Goal: Information Seeking & Learning: Compare options

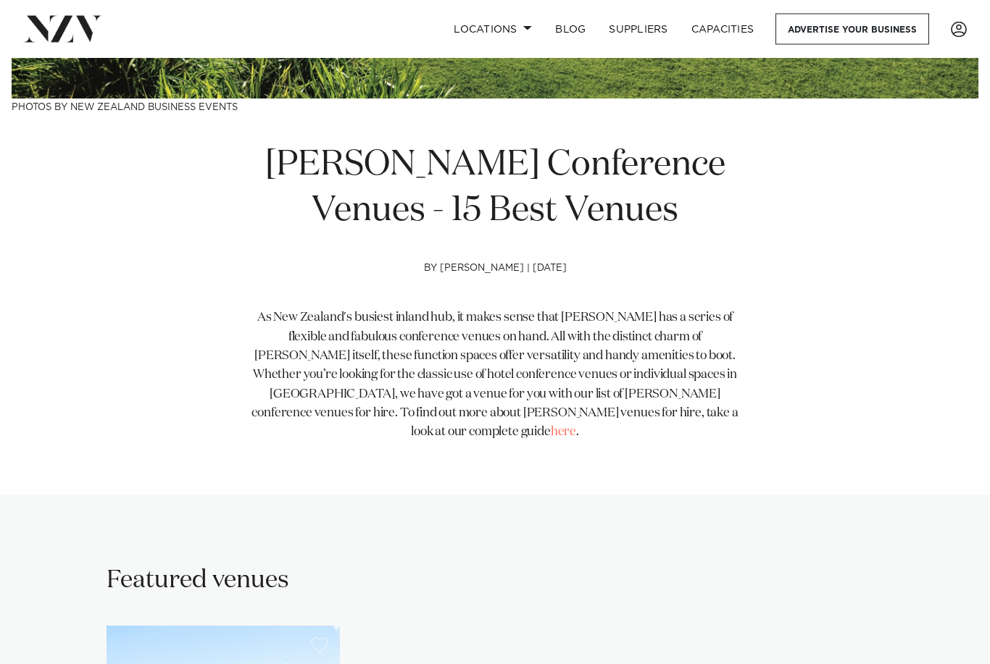
scroll to position [425, 0]
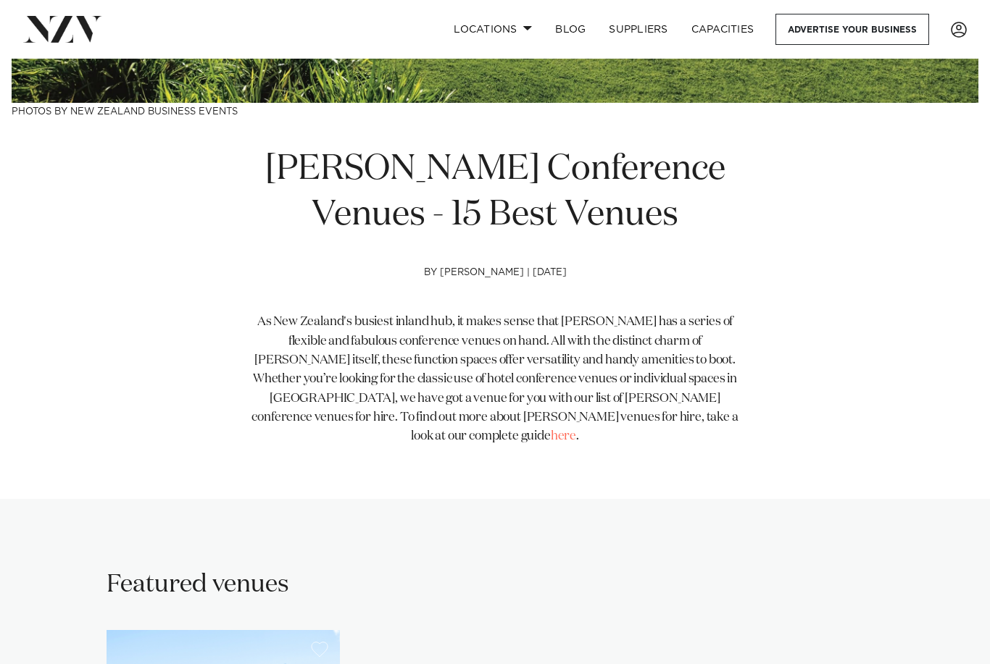
click at [509, 29] on link "Locations" at bounding box center [492, 29] width 101 height 31
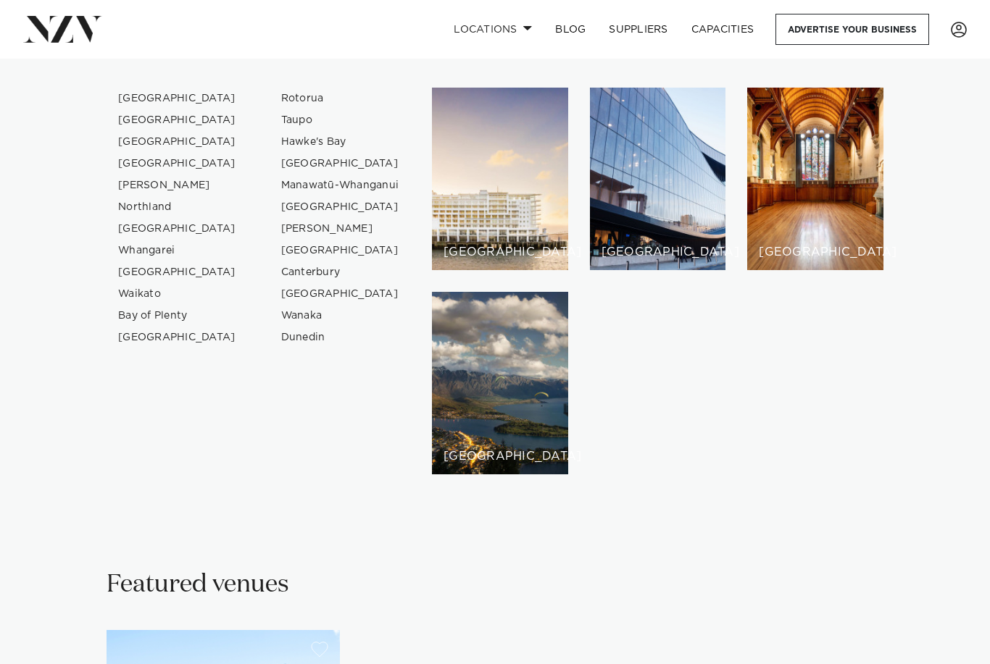
click at [122, 288] on link "Waikato" at bounding box center [177, 294] width 141 height 22
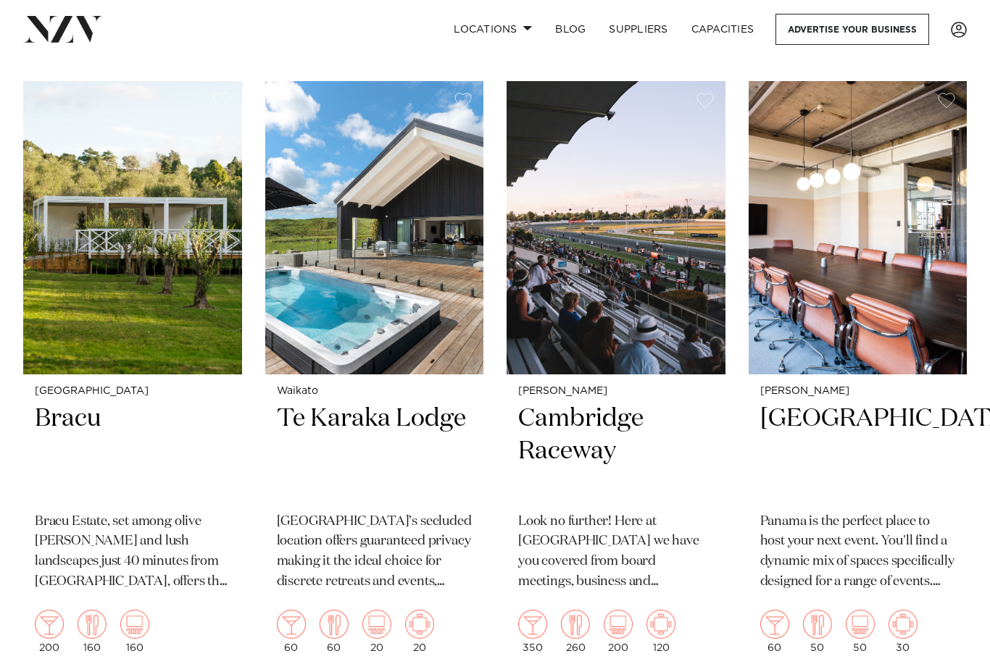
scroll to position [1840, 0]
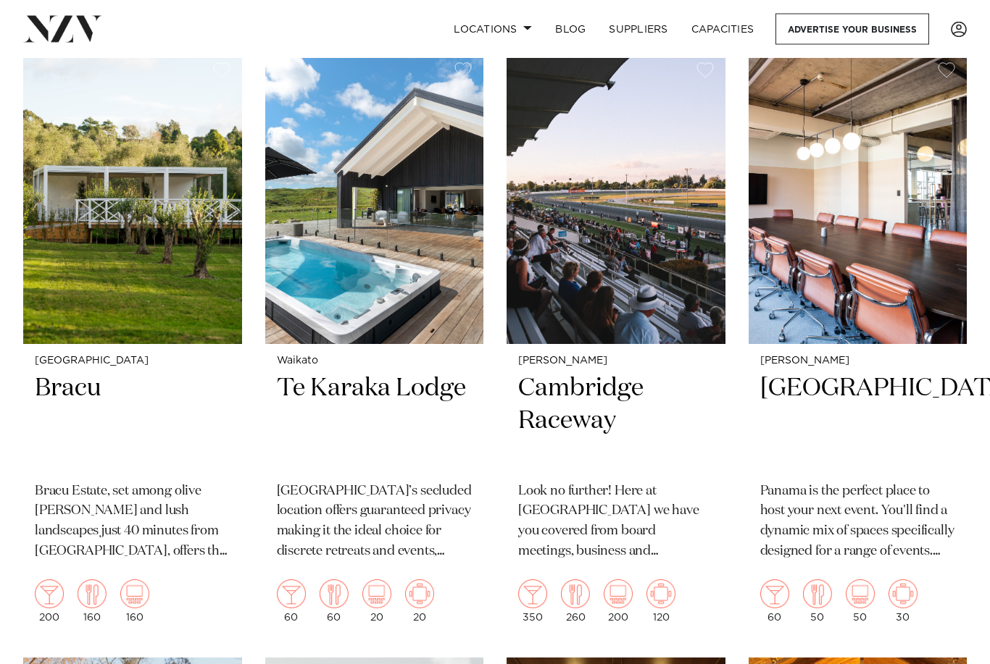
click at [425, 483] on p "[GEOGRAPHIC_DATA]’s secluded location offers guaranteed privacy making it the i…" at bounding box center [375, 523] width 196 height 81
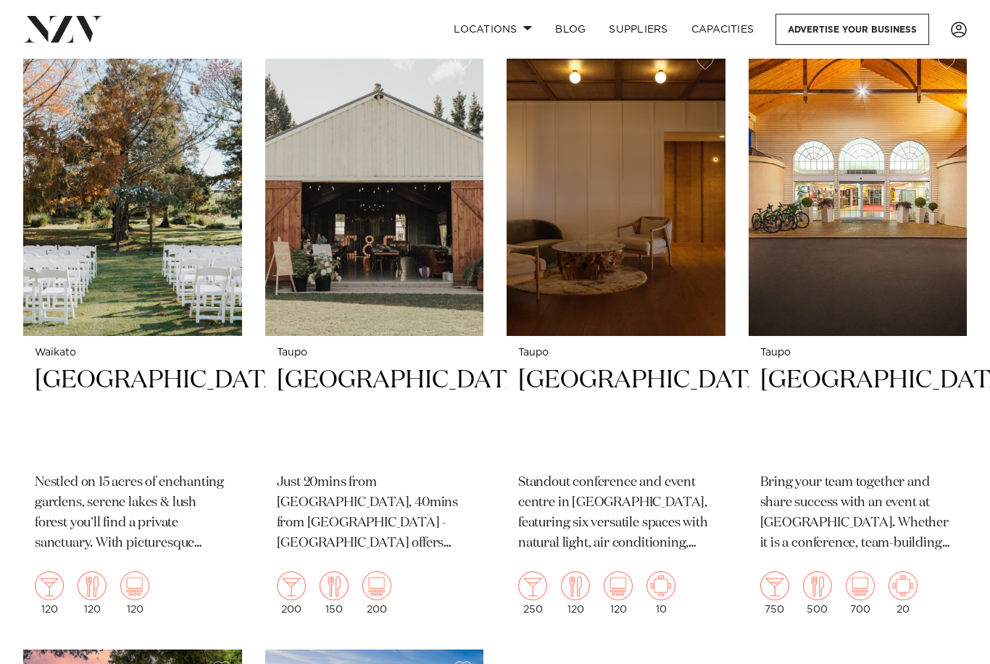
scroll to position [2454, 0]
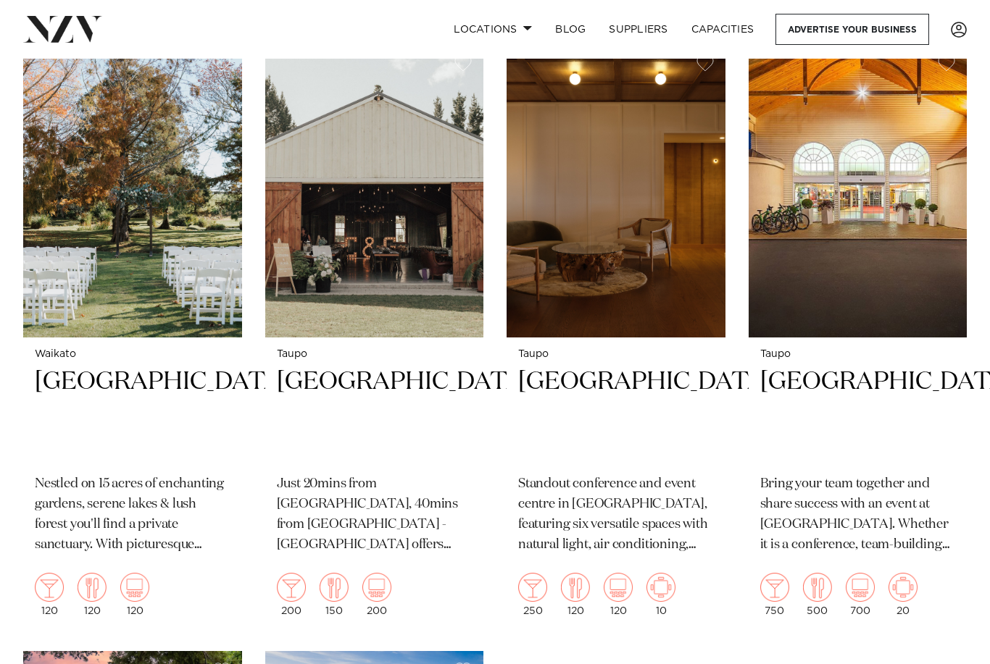
click at [291, 366] on h2 "Broadlands Lodge" at bounding box center [375, 415] width 196 height 98
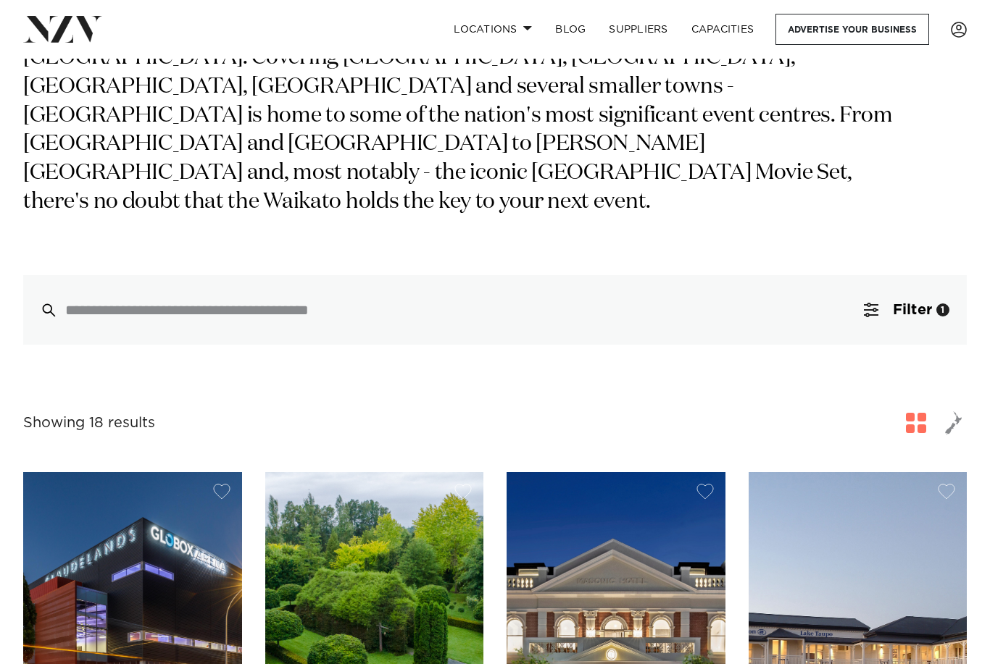
scroll to position [0, 0]
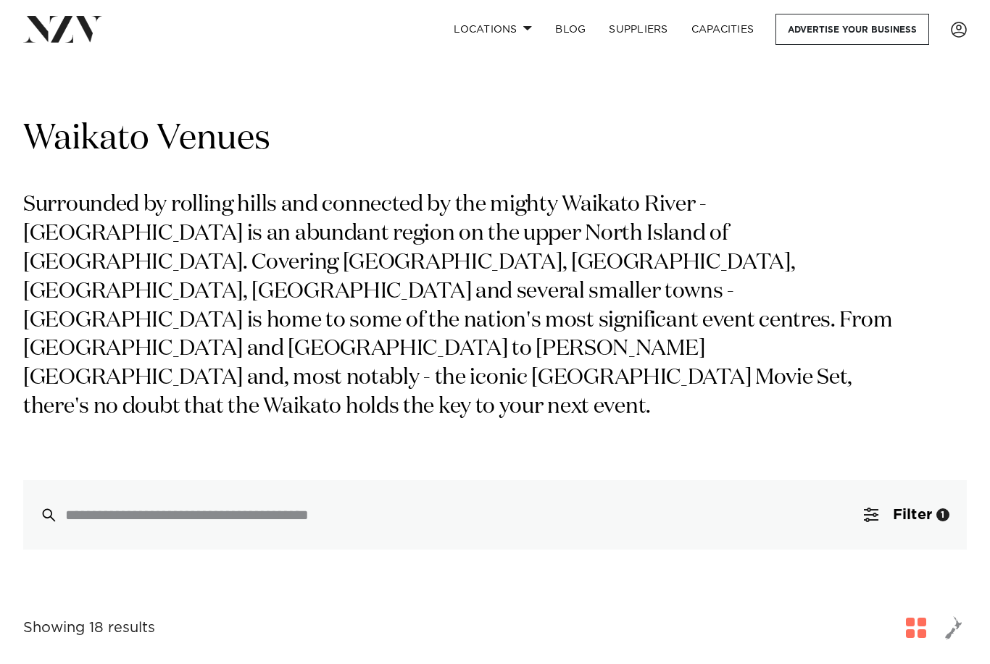
click at [509, 33] on link "Locations" at bounding box center [492, 29] width 101 height 31
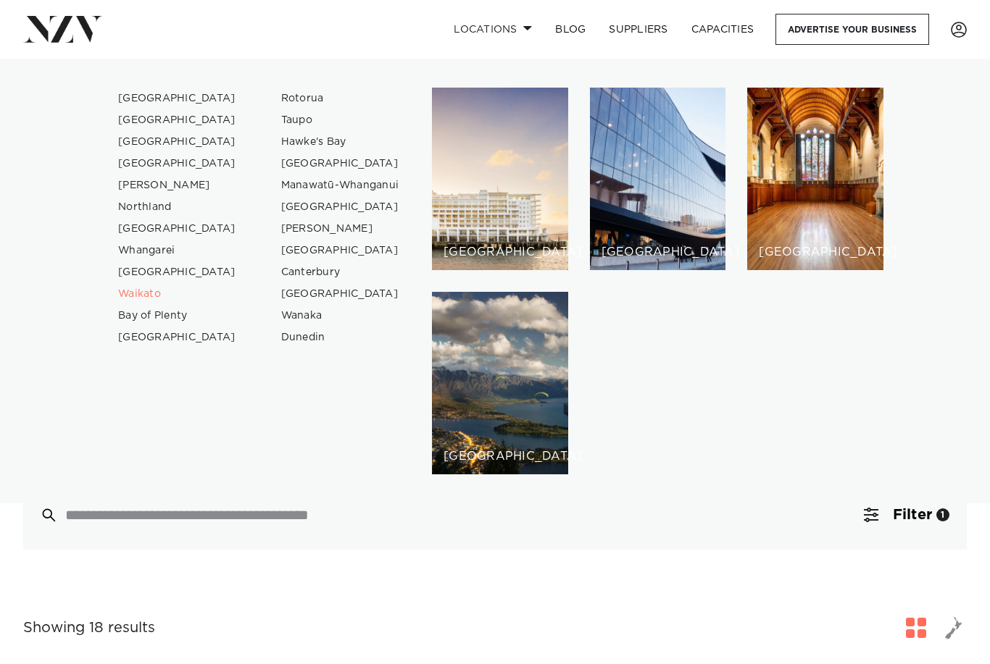
click at [278, 118] on link "Taupo" at bounding box center [340, 120] width 141 height 22
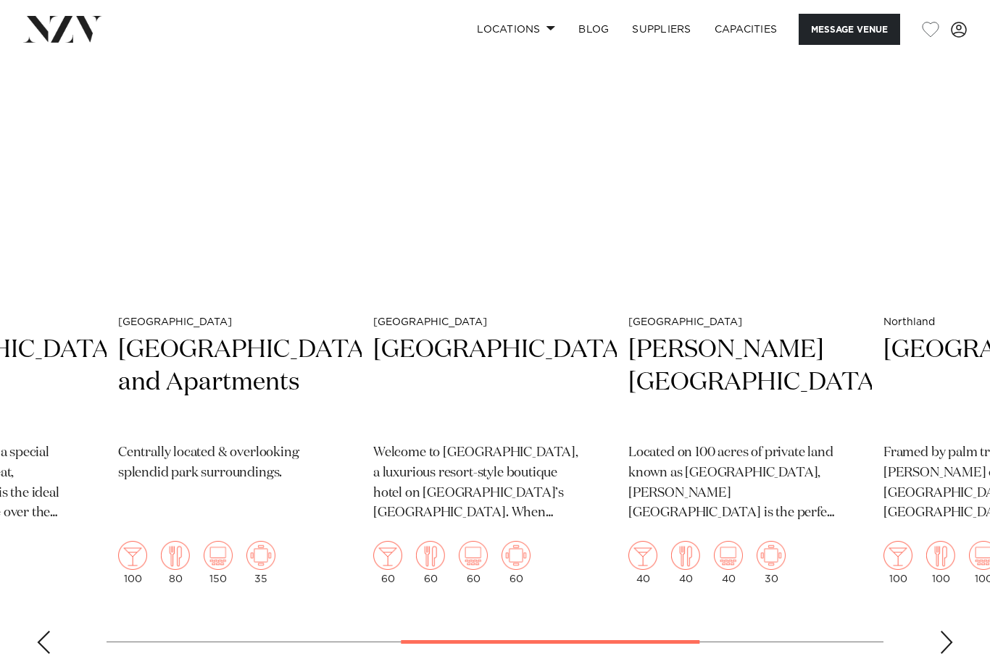
scroll to position [3023, 0]
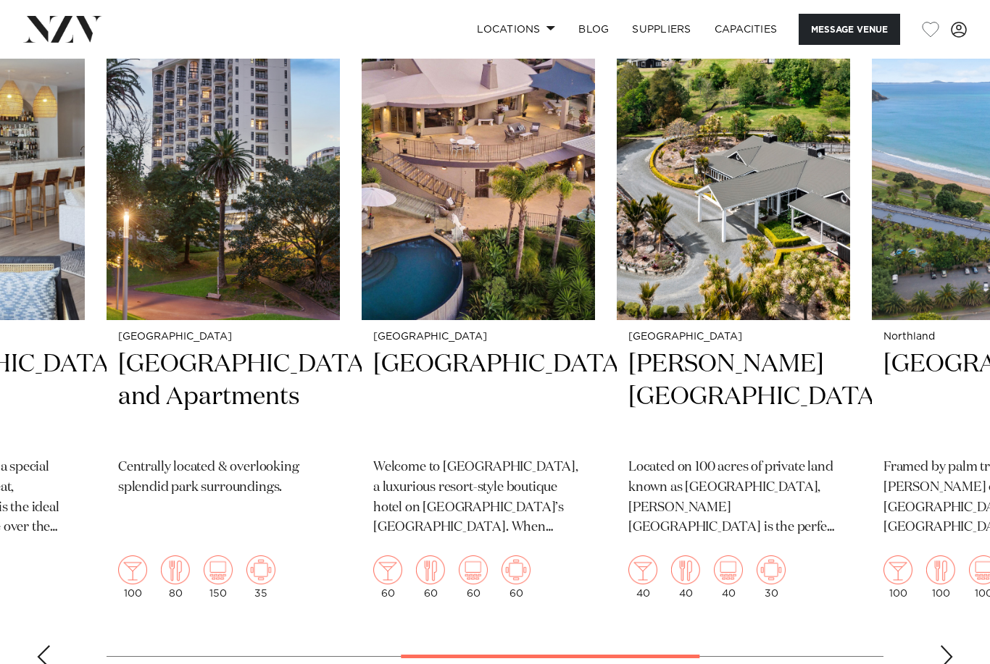
click at [769, 458] on p "Located on 100 acres of private land known as Kōurawhero Estate, Woodhouse Moun…" at bounding box center [733, 498] width 210 height 81
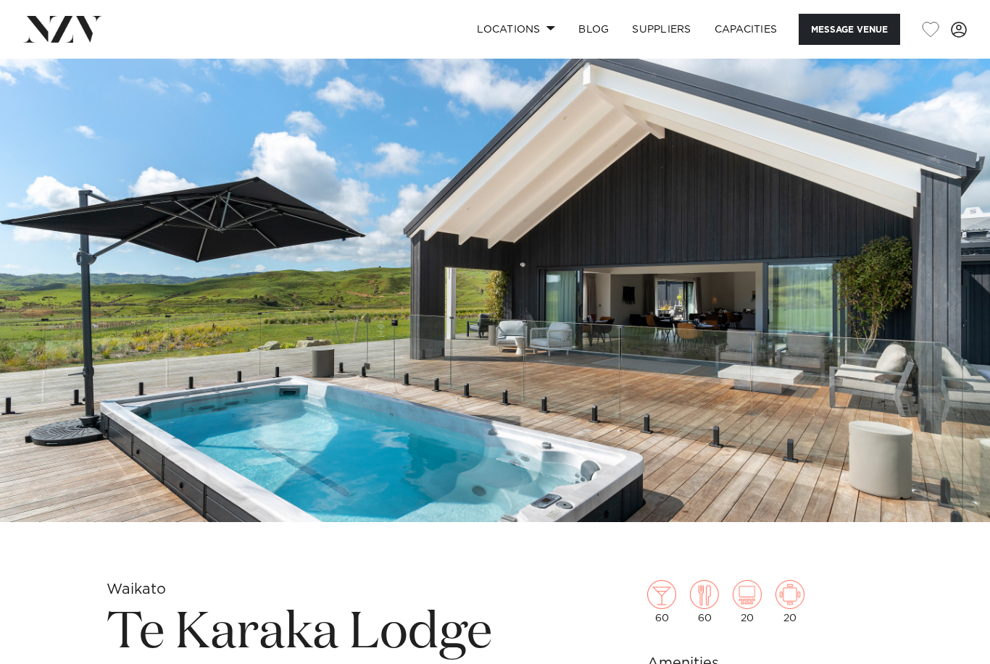
scroll to position [3069, 0]
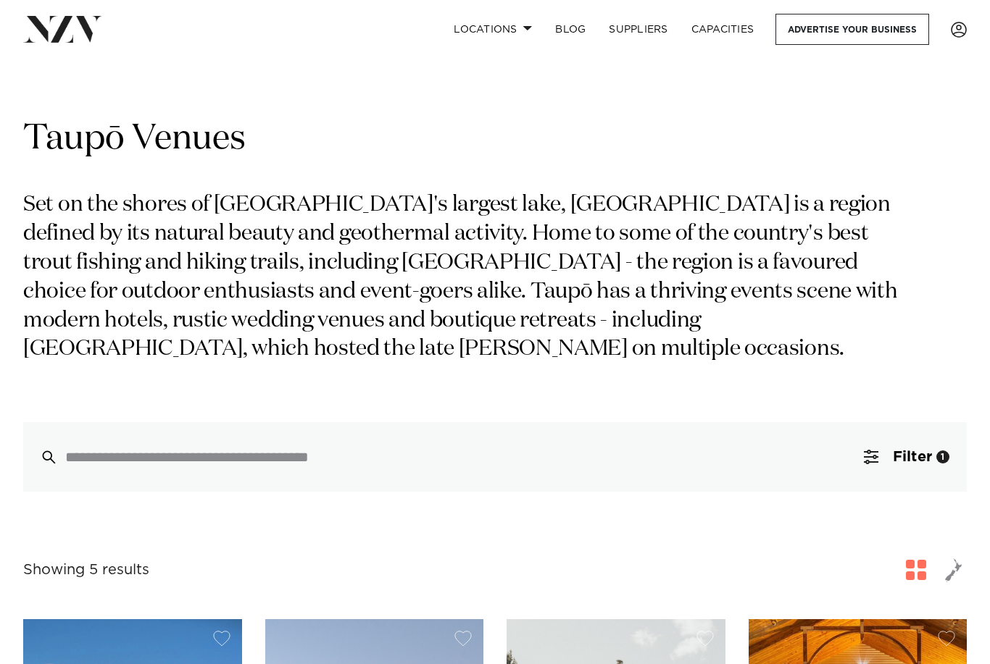
click at [514, 32] on link "Locations" at bounding box center [492, 29] width 101 height 31
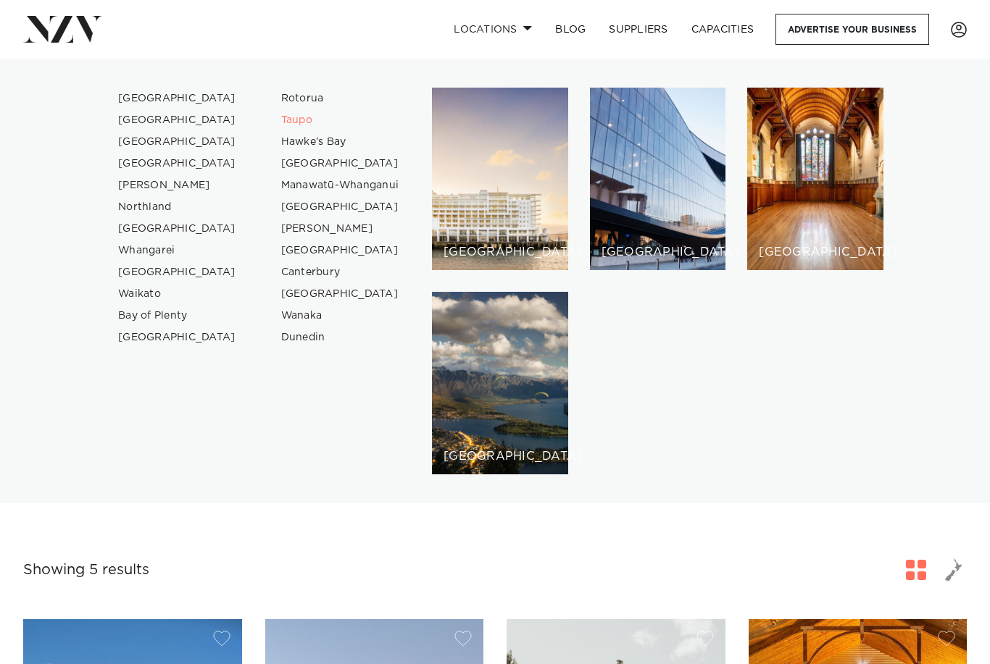
click at [135, 316] on link "Bay of Plenty" at bounding box center [177, 316] width 141 height 22
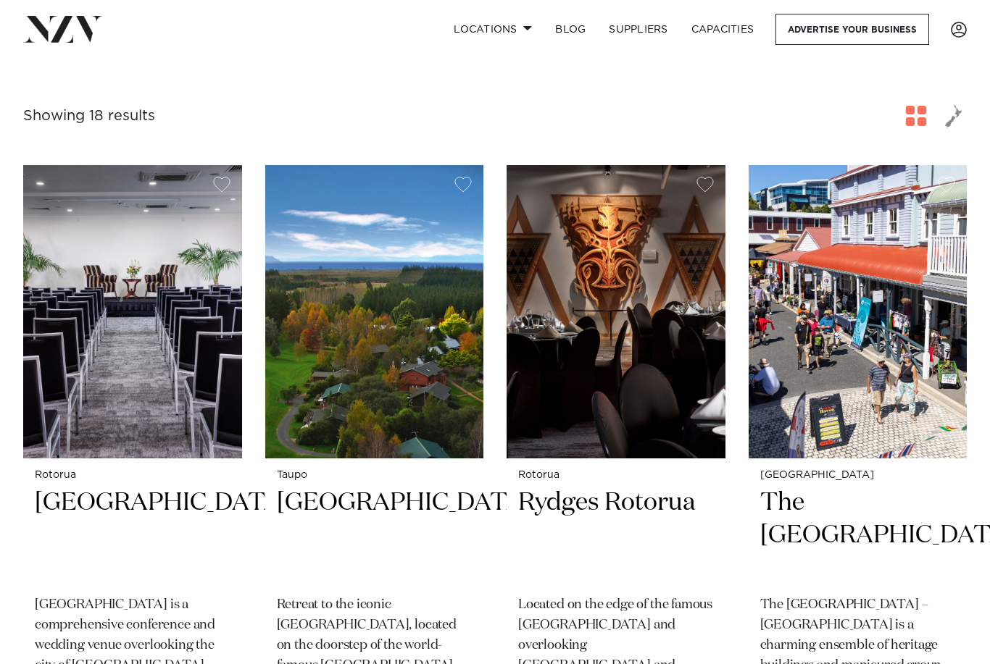
scroll to position [483, 0]
click at [83, 488] on h2 "[GEOGRAPHIC_DATA]" at bounding box center [133, 537] width 196 height 98
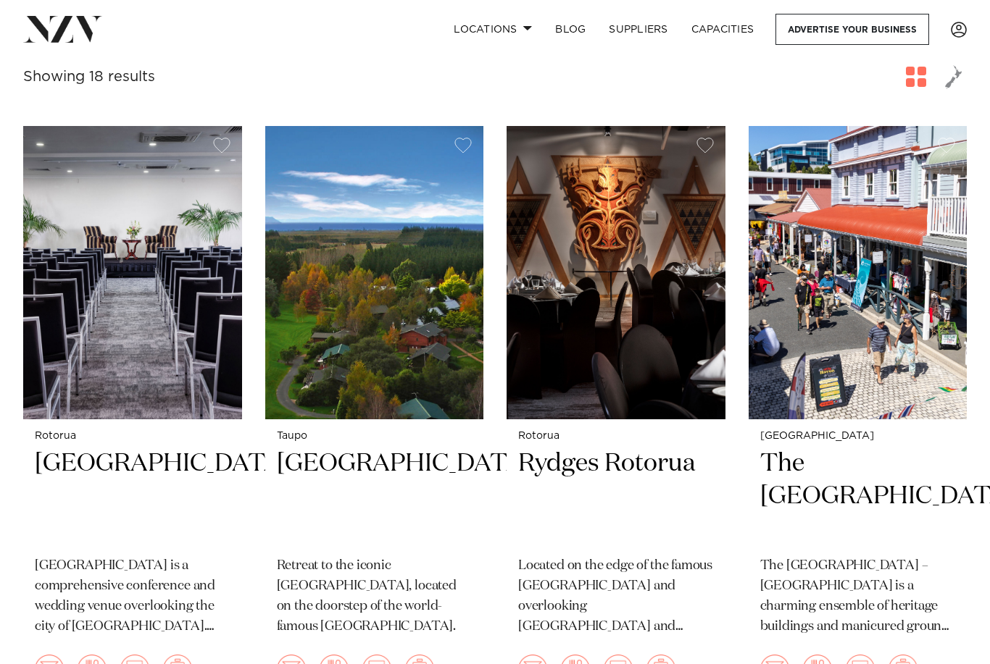
scroll to position [518, 0]
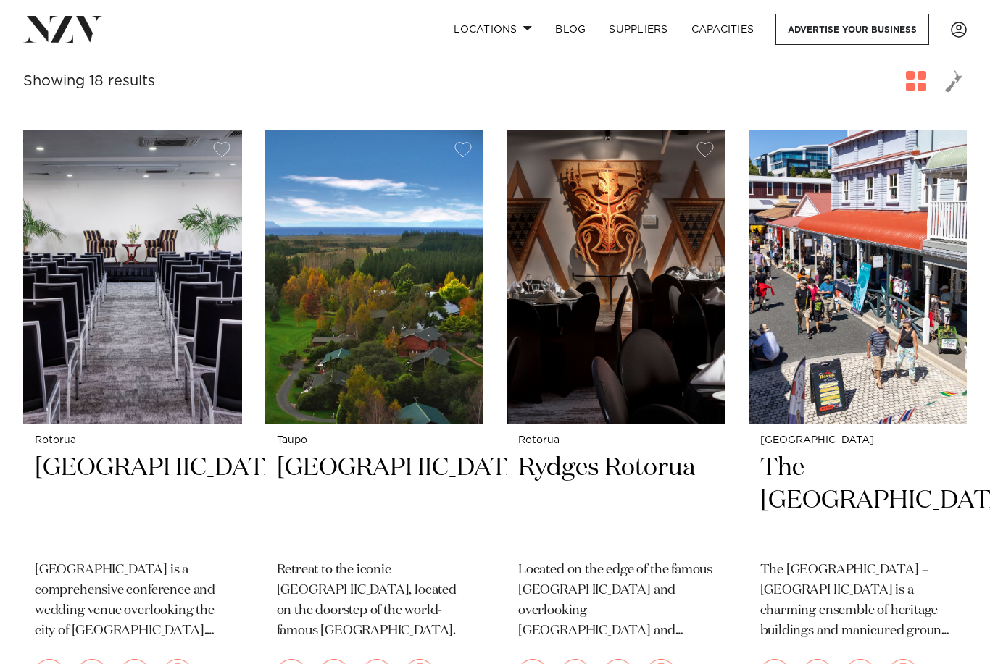
click at [579, 452] on h2 "Rydges Rotorua" at bounding box center [616, 501] width 196 height 98
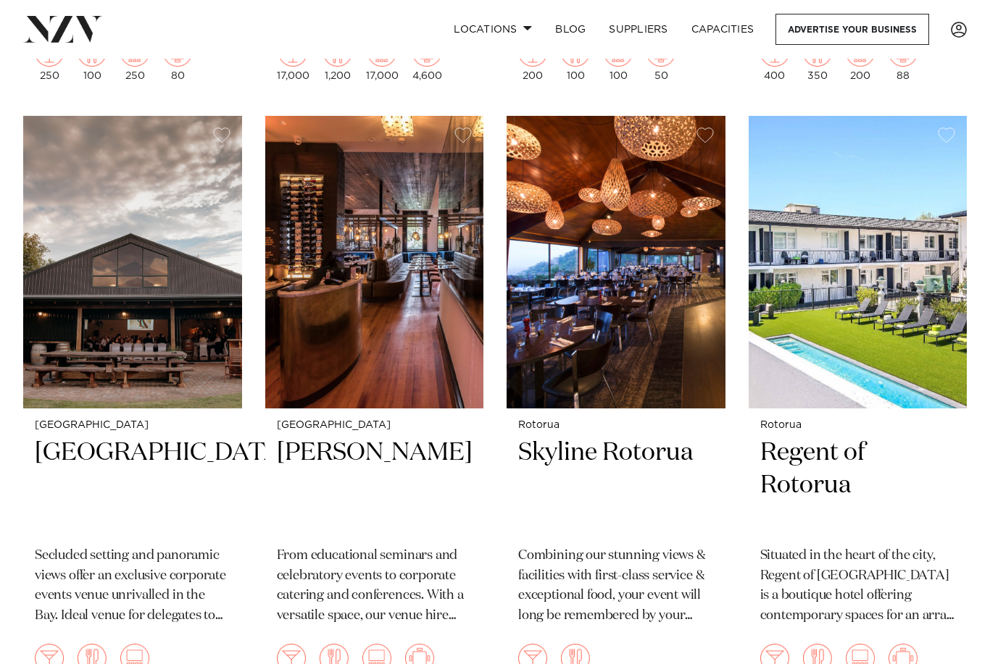
scroll to position [1745, 0]
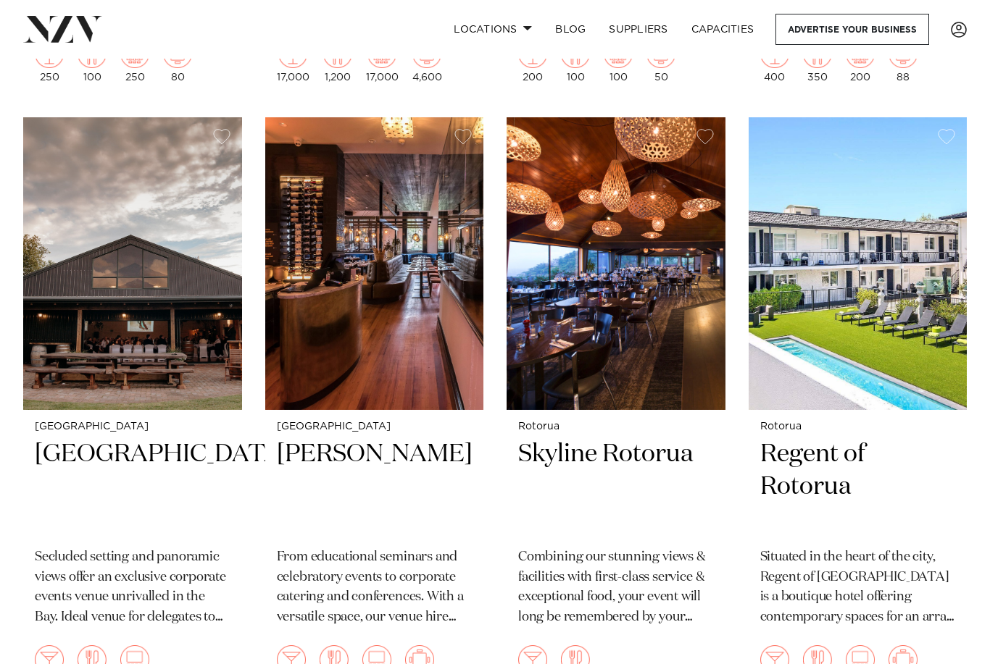
click at [775, 438] on h2 "Regent of Rotorua" at bounding box center [858, 487] width 196 height 98
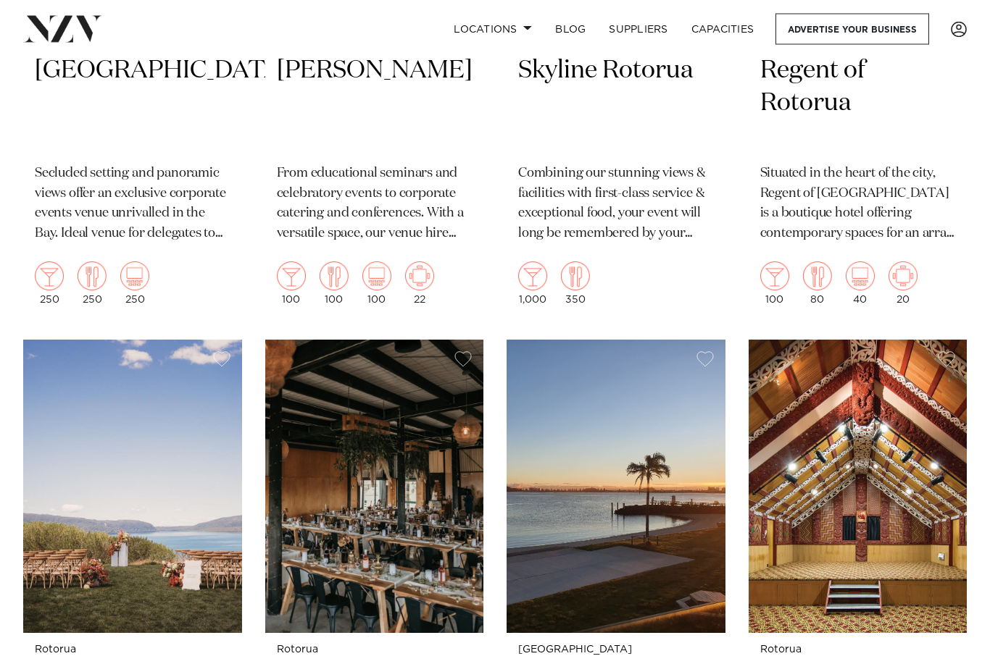
scroll to position [2315, 0]
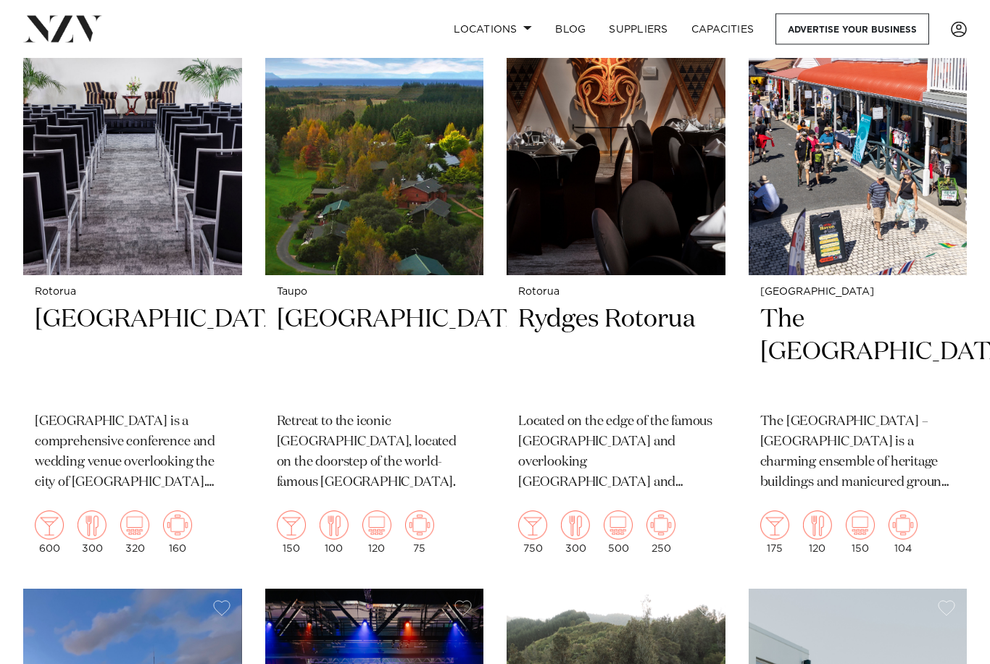
click at [499, 36] on link "Locations" at bounding box center [492, 29] width 101 height 31
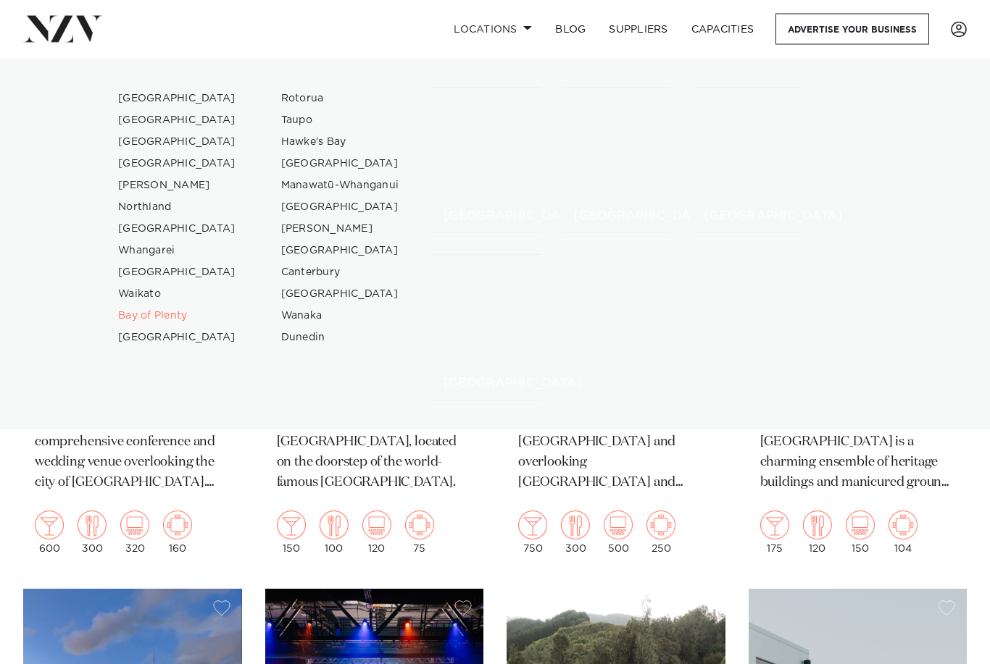
scroll to position [667, 0]
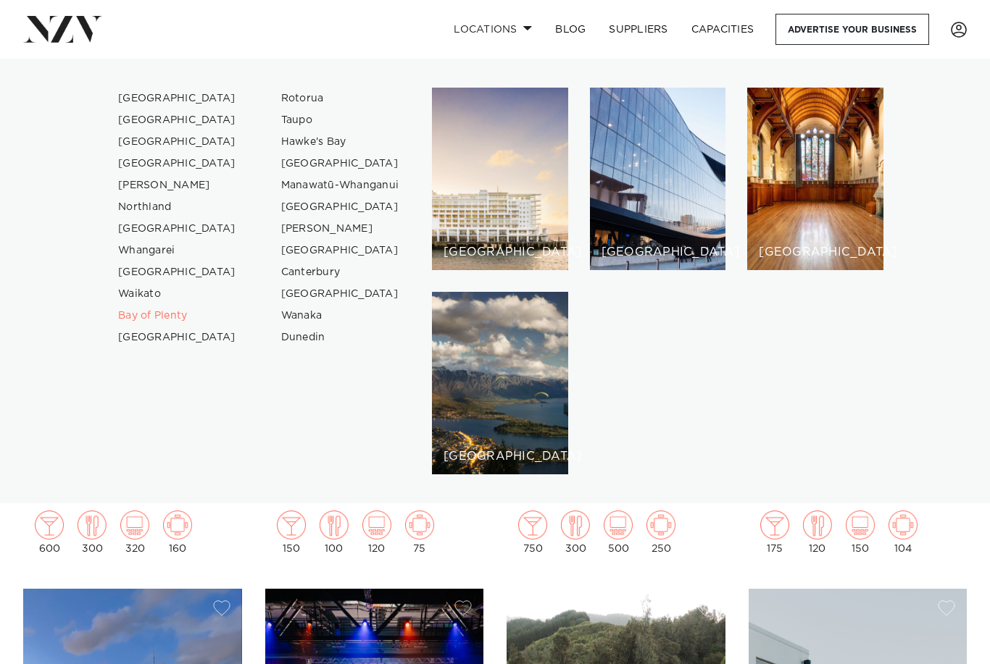
click at [138, 337] on link "[GEOGRAPHIC_DATA]" at bounding box center [177, 338] width 141 height 22
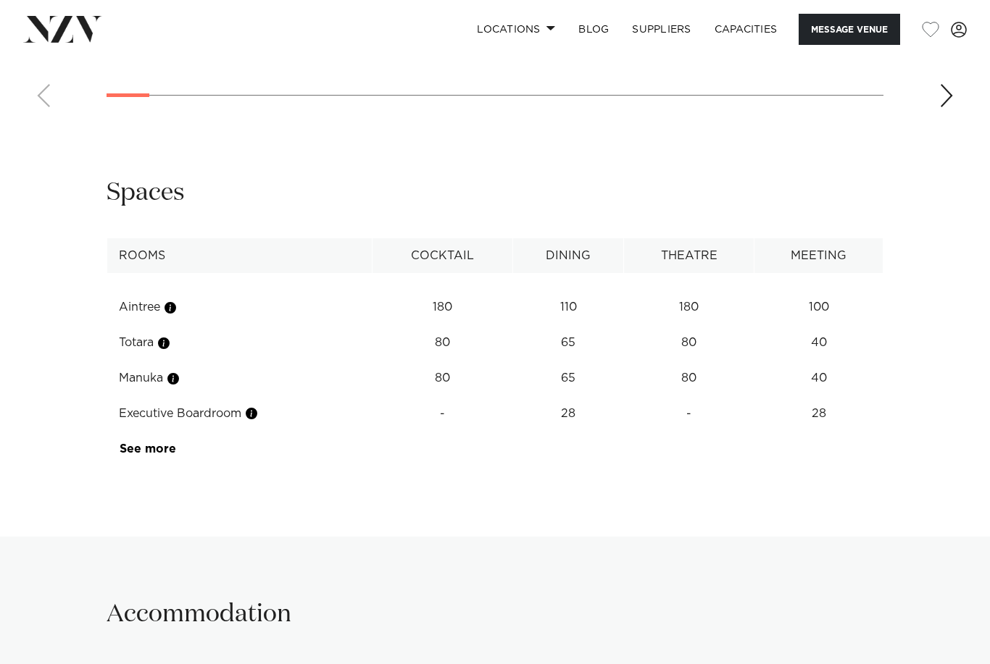
scroll to position [2163, 0]
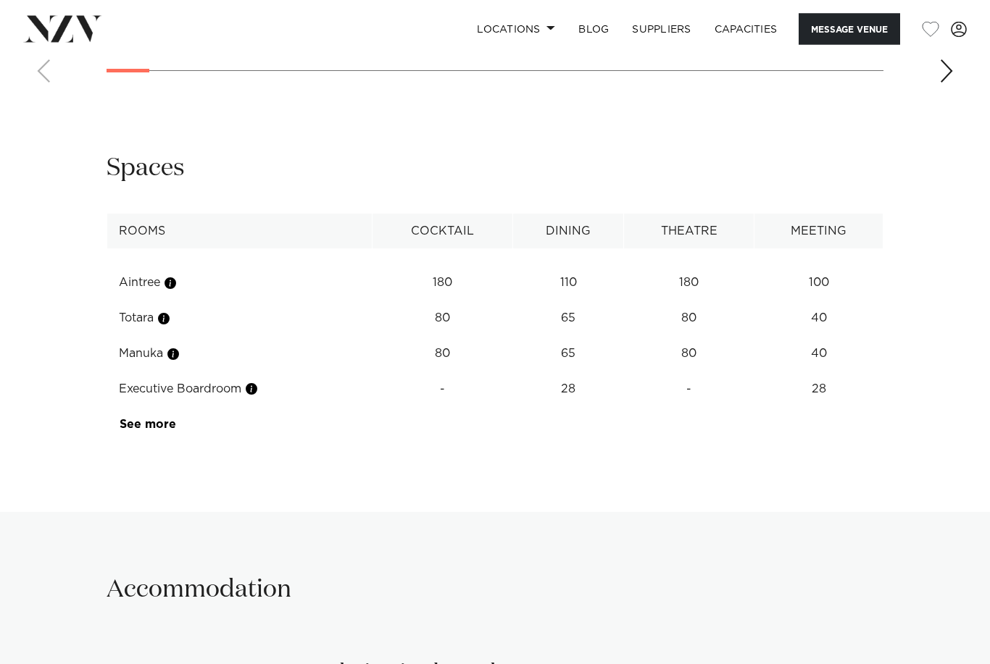
click at [243, 408] on td "Executive Boardroom" at bounding box center [239, 390] width 265 height 36
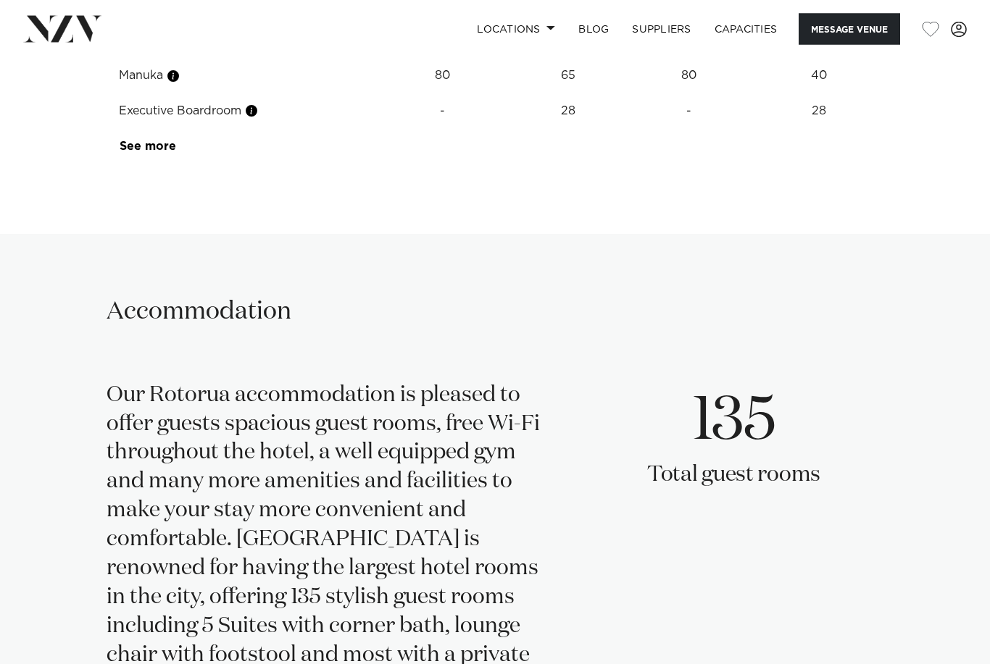
scroll to position [2374, 0]
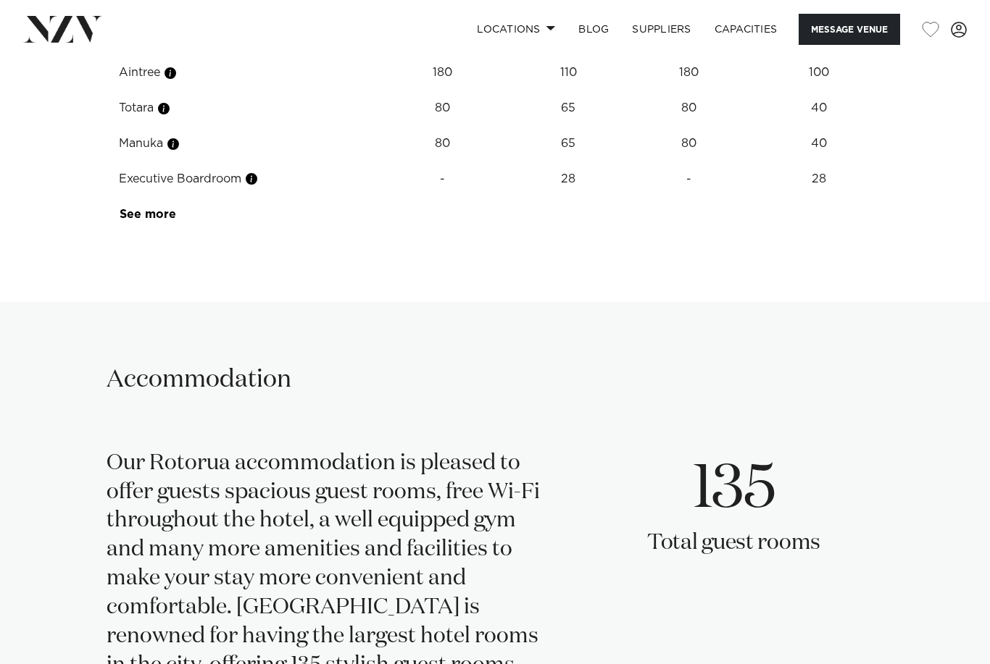
click at [250, 186] on button "button" at bounding box center [251, 179] width 14 height 14
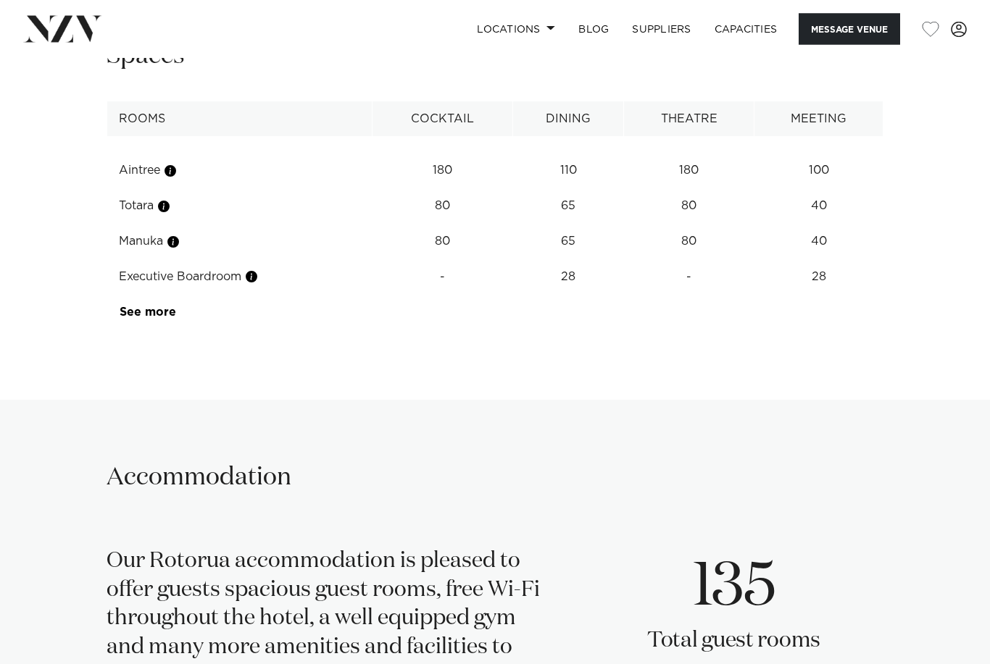
scroll to position [2276, 0]
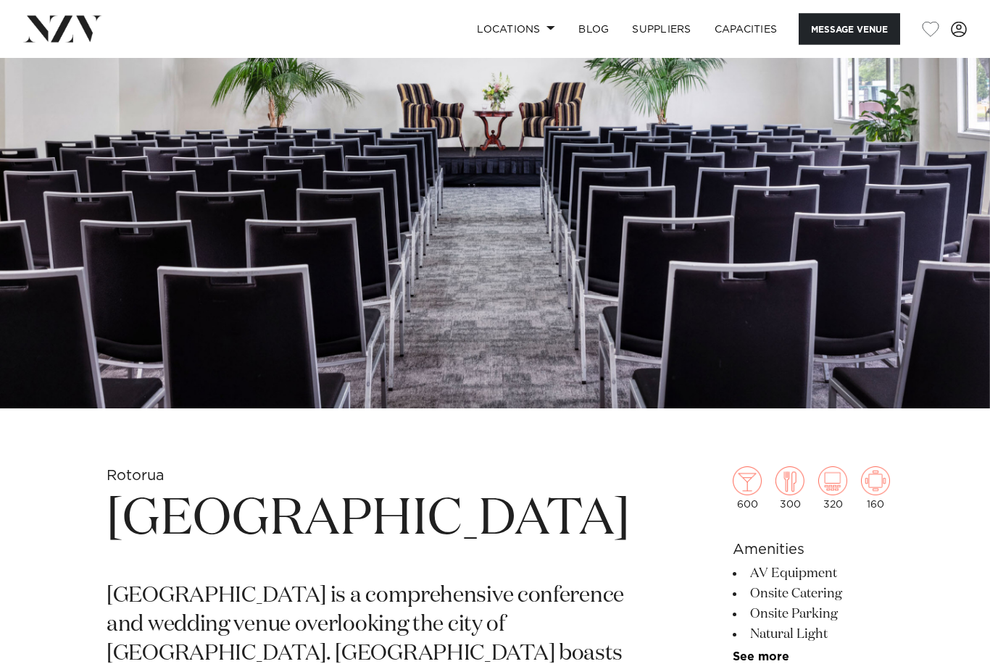
scroll to position [0, 0]
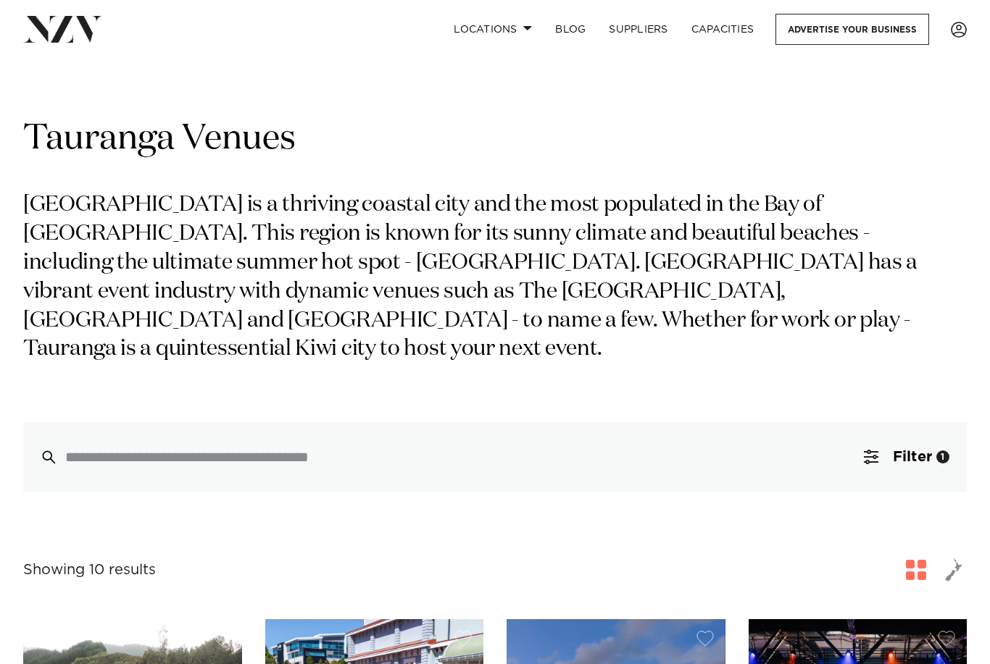
click at [509, 37] on link "Locations" at bounding box center [492, 29] width 101 height 31
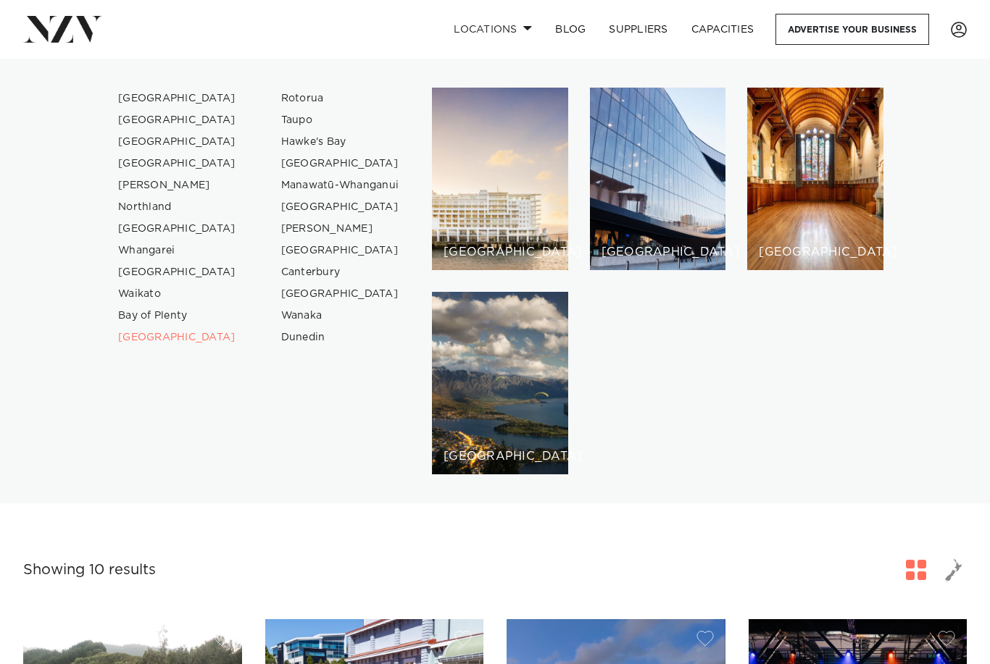
click at [131, 186] on link "[PERSON_NAME]" at bounding box center [177, 186] width 141 height 22
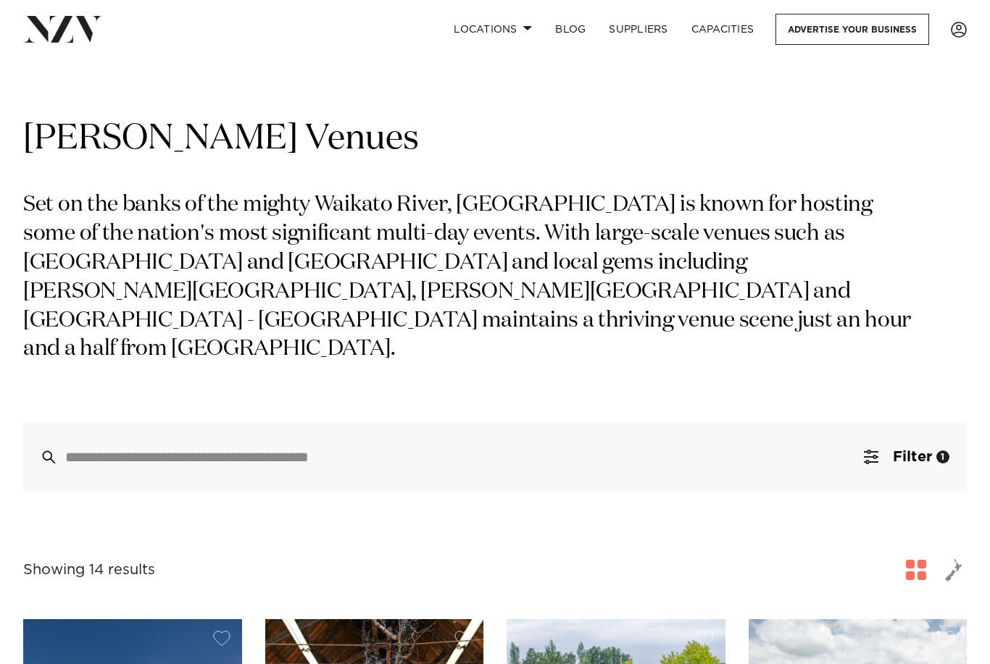
click at [493, 33] on link "Locations" at bounding box center [492, 29] width 101 height 31
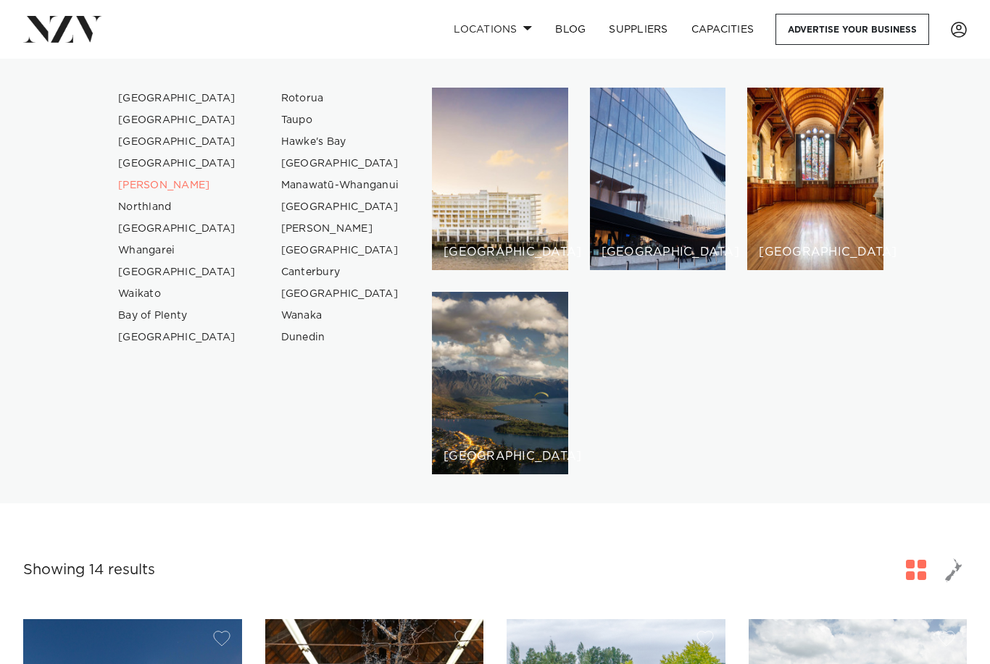
click at [126, 109] on link "[GEOGRAPHIC_DATA]" at bounding box center [177, 120] width 141 height 22
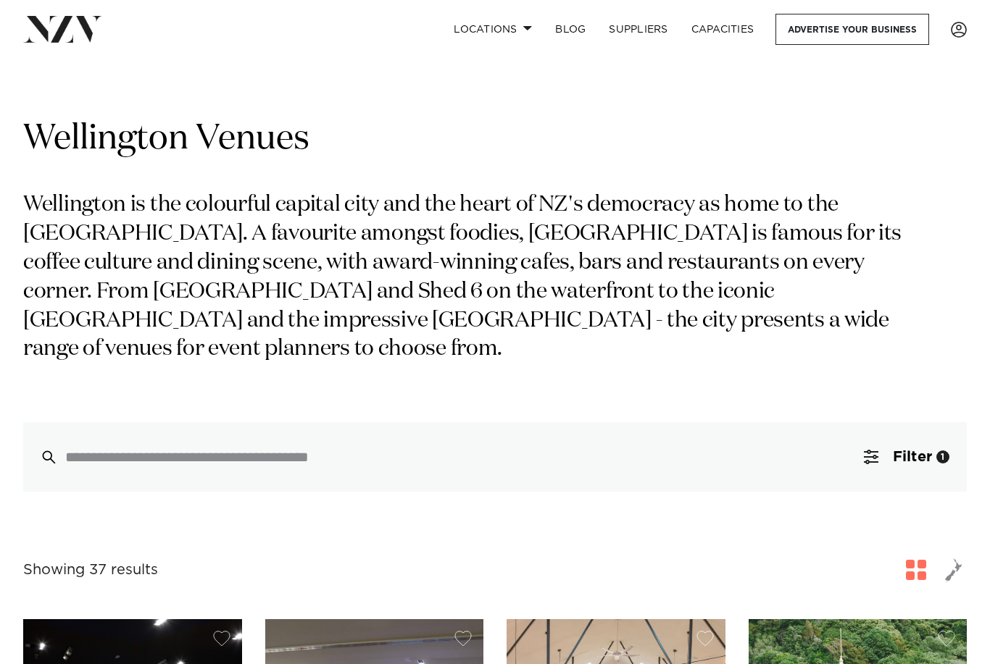
click at [485, 34] on link "Locations" at bounding box center [492, 29] width 101 height 31
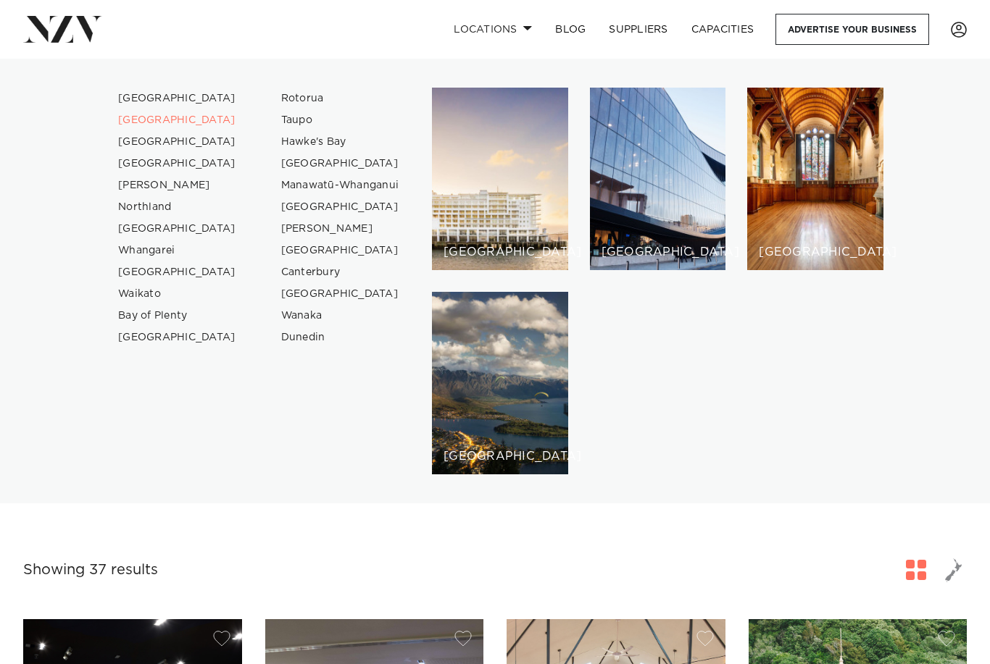
click at [136, 104] on link "[GEOGRAPHIC_DATA]" at bounding box center [177, 99] width 141 height 22
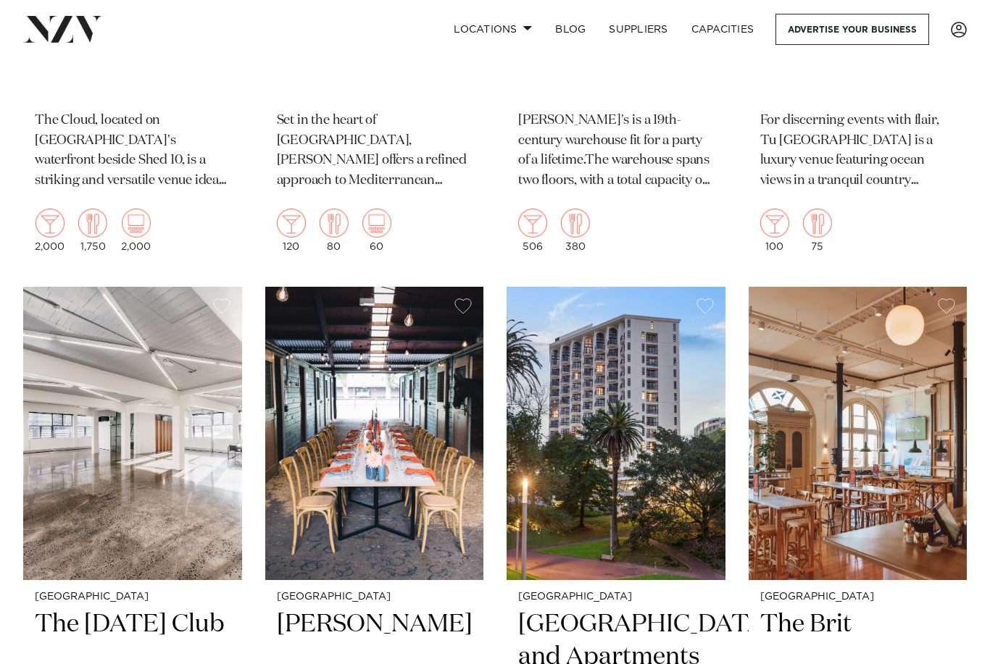
scroll to position [14935, 0]
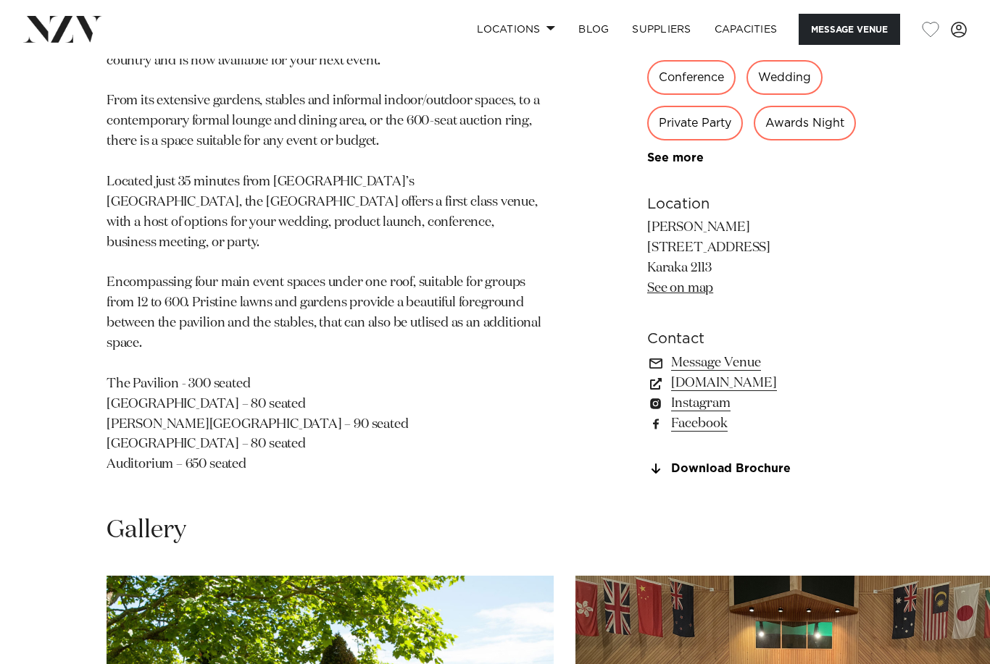
scroll to position [813, 0]
